Goal: Complete application form

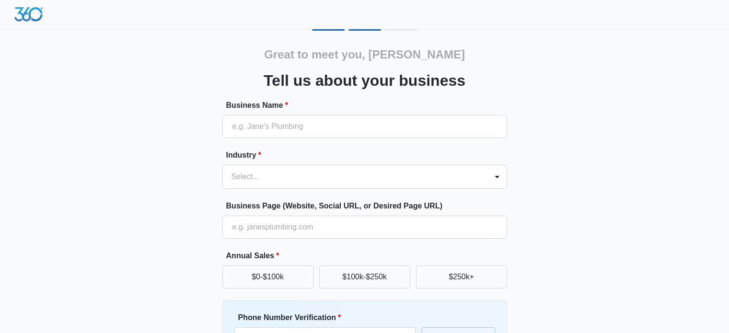
type input "2020 Driving School"
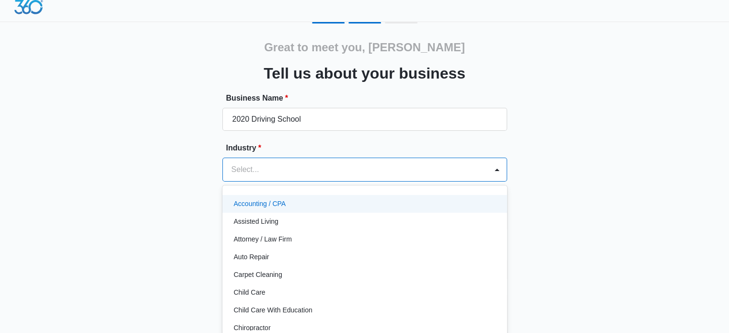
click at [264, 178] on div "Select..." at bounding box center [355, 169] width 265 height 23
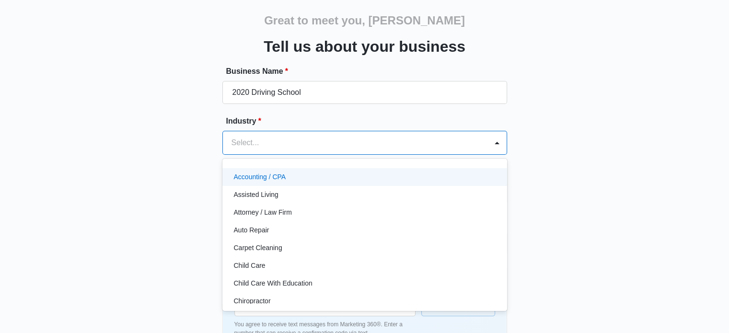
scroll to position [58, 0]
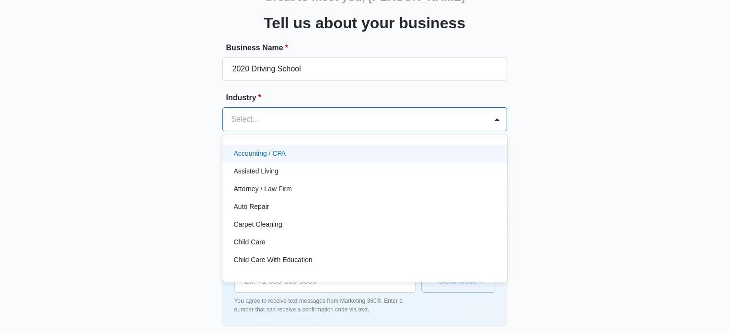
click at [259, 111] on div "Select..." at bounding box center [355, 119] width 265 height 23
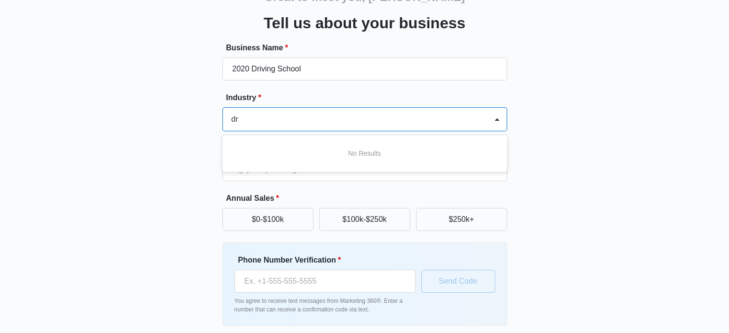
scroll to position [0, 0]
type input "d"
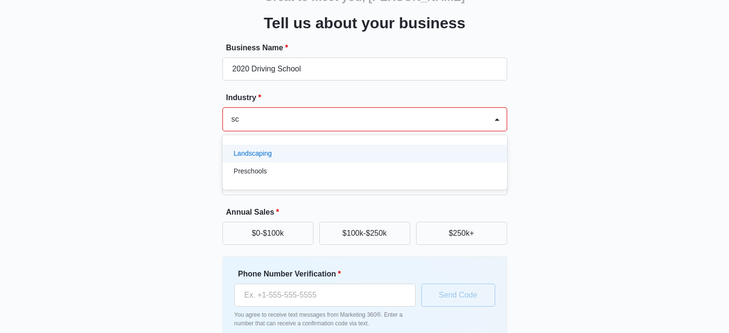
type input "s"
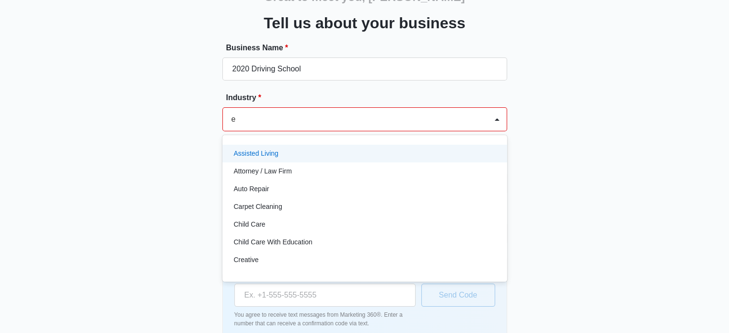
type input "ed"
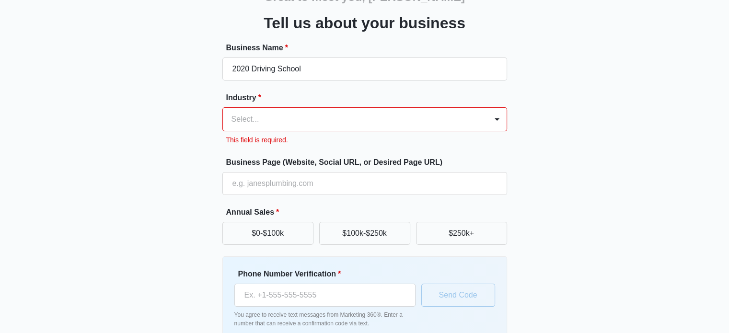
drag, startPoint x: 265, startPoint y: 124, endPoint x: 201, endPoint y: 124, distance: 63.7
click at [201, 124] on div "Great to meet you, Babu Tell us about your business Business Name * 2020 Drivin…" at bounding box center [364, 173] width 575 height 403
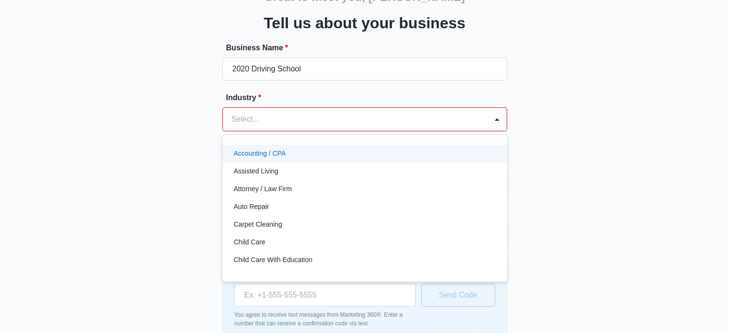
click at [270, 122] on div at bounding box center [352, 119] width 243 height 13
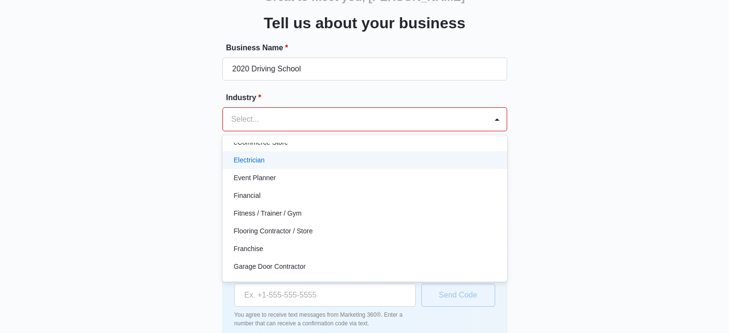
scroll to position [243, 0]
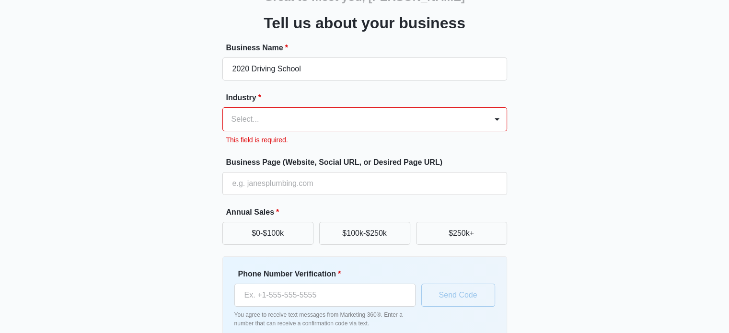
click at [0, 146] on div "Great to meet you, Babu Tell us about your business Business Name * 2020 Drivin…" at bounding box center [364, 163] width 729 height 443
click at [247, 178] on input "Business Page (Website, Social URL, or Desired Page URL)" at bounding box center [364, 183] width 285 height 23
type input "[URL][DOMAIN_NAME]"
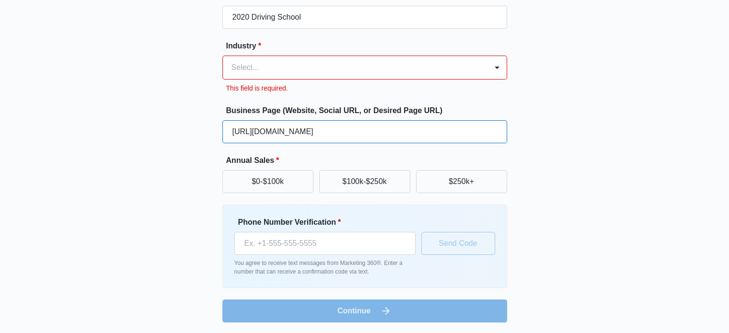
scroll to position [0, 0]
